Goal: Task Accomplishment & Management: Manage account settings

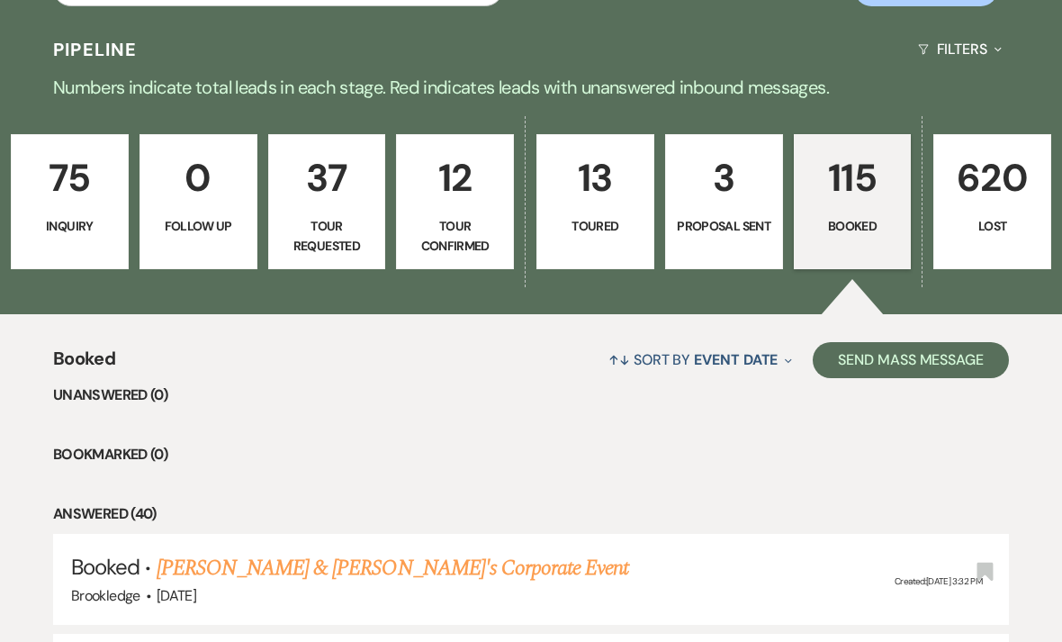
scroll to position [368, 0]
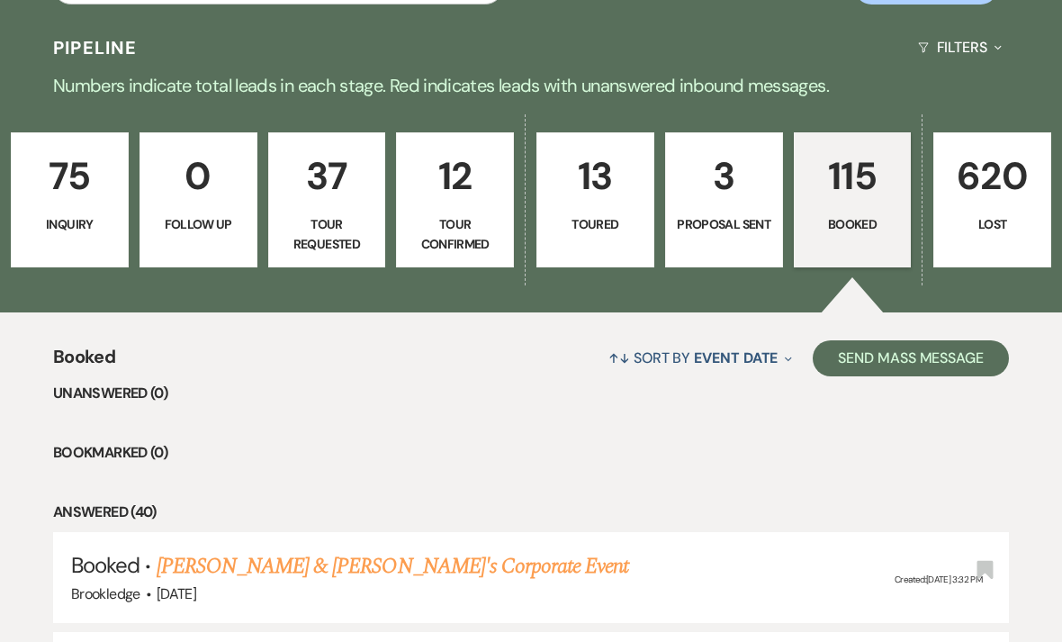
click at [862, 203] on p "115" at bounding box center [853, 177] width 95 height 60
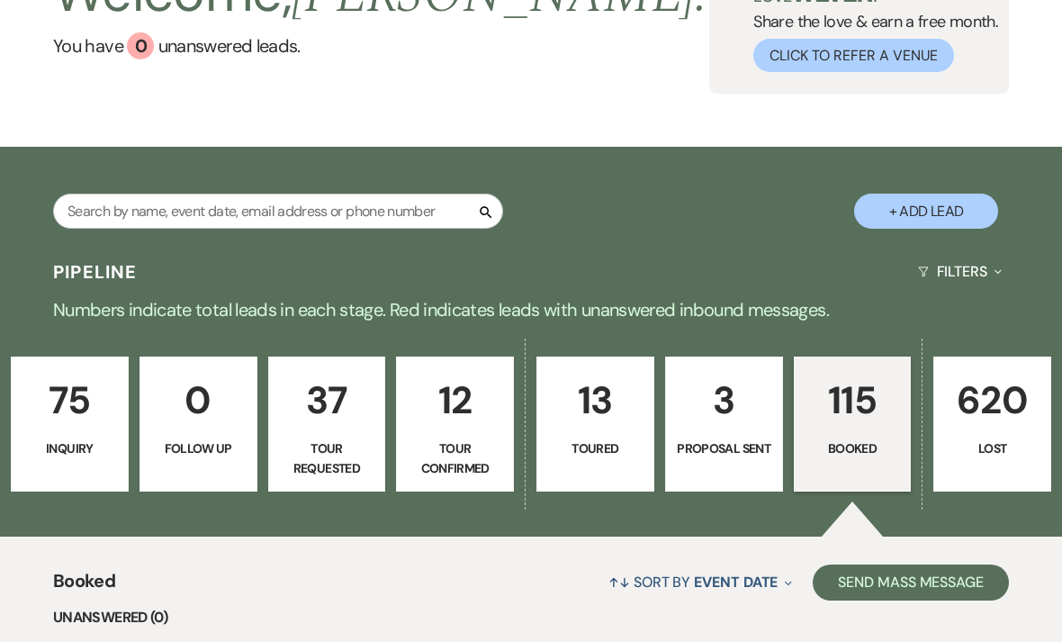
scroll to position [0, 0]
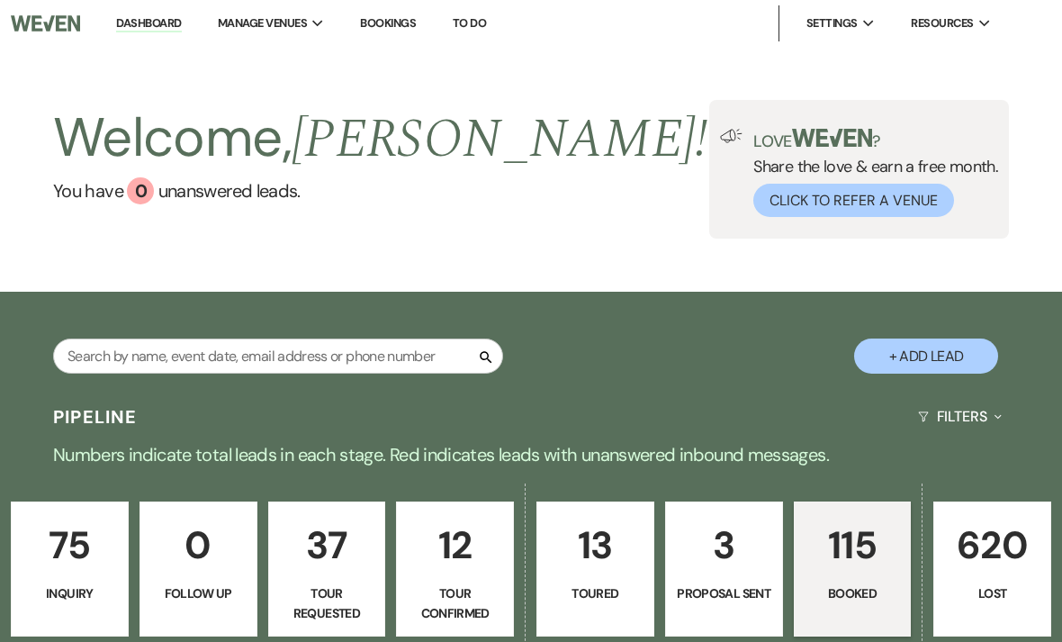
click at [0, 0] on li "Brookledge" at bounding box center [0, 0] width 0 height 0
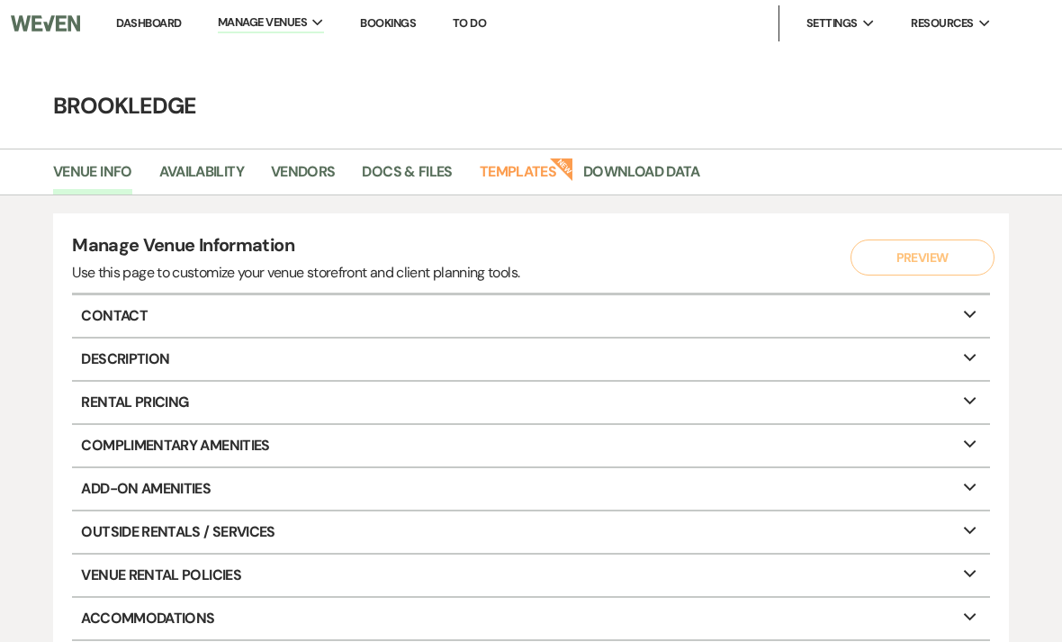
click at [194, 179] on link "Availability" at bounding box center [201, 177] width 85 height 34
select select "3"
select select "2026"
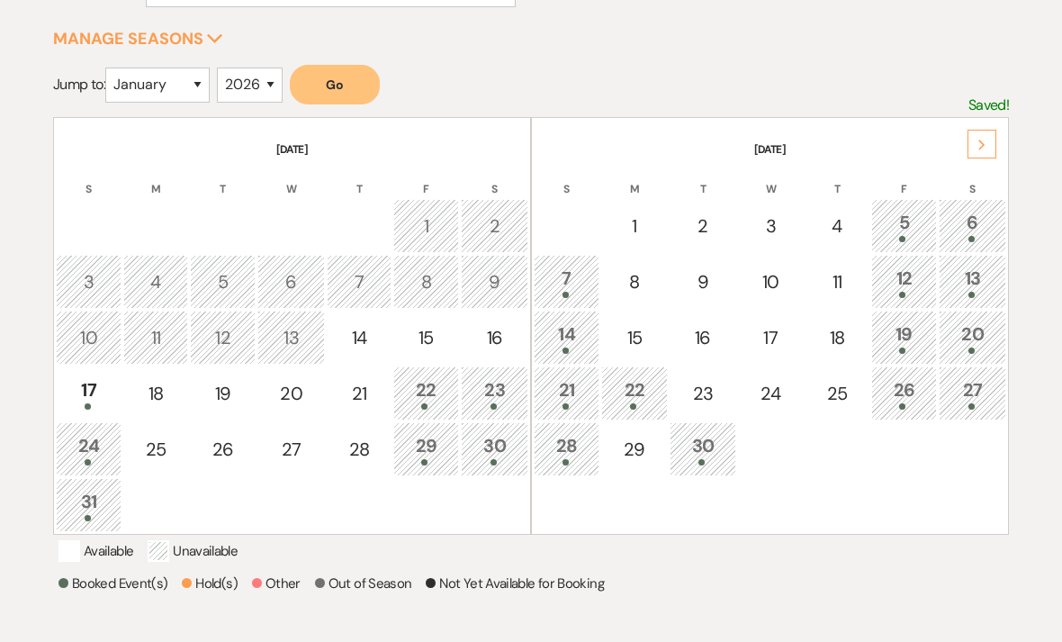
scroll to position [279, 0]
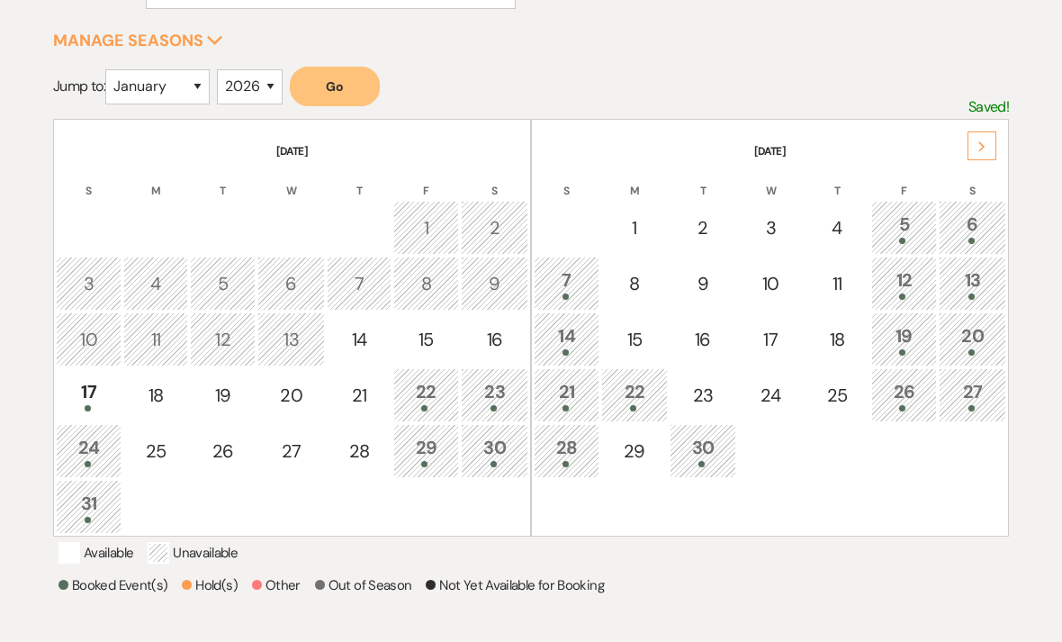
click at [985, 142] on icon "Next" at bounding box center [982, 147] width 9 height 11
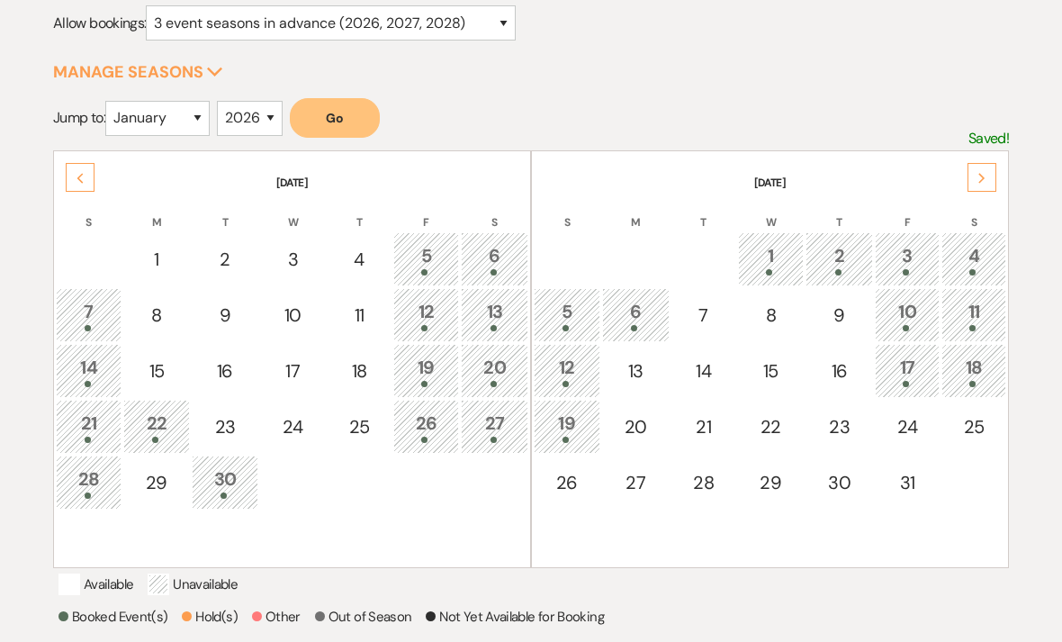
scroll to position [0, 0]
